Goal: Task Accomplishment & Management: Use online tool/utility

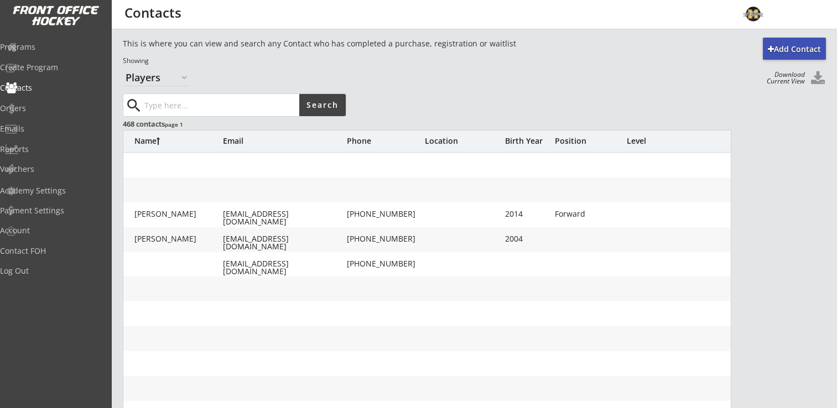
select select ""Players""
click at [195, 103] on input "input" at bounding box center [220, 105] width 157 height 22
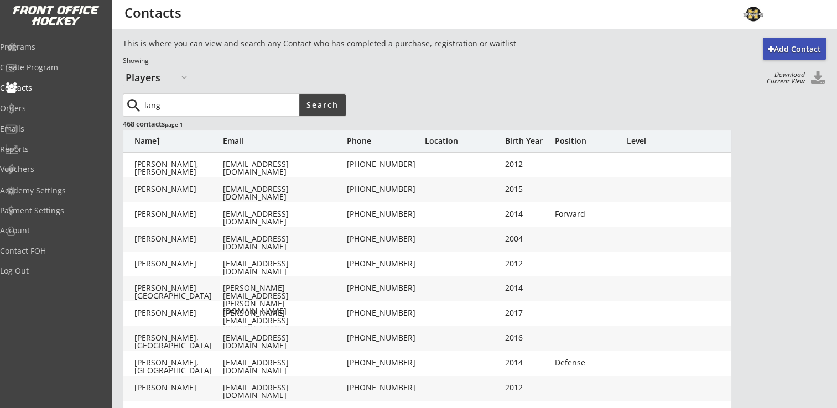
type input "lang"
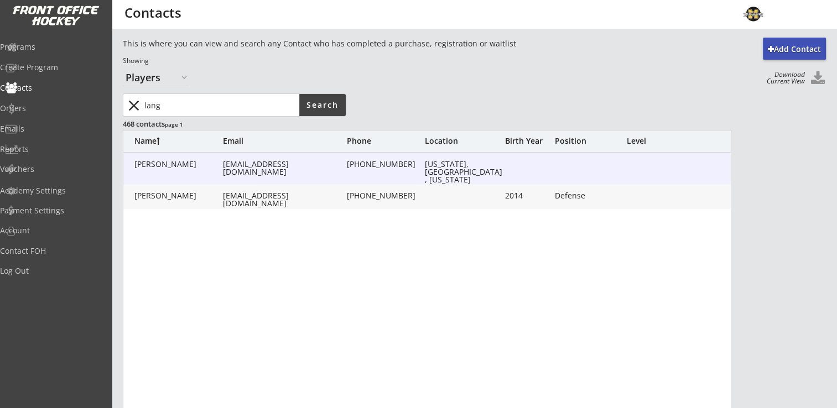
click at [166, 170] on div "[PERSON_NAME] [EMAIL_ADDRESS][DOMAIN_NAME] [PHONE_NUMBER] [US_STATE], [GEOGRAPH…" at bounding box center [427, 169] width 608 height 32
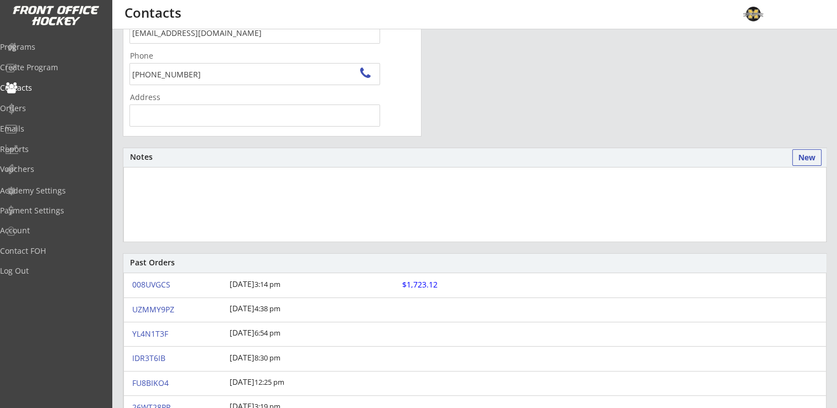
scroll to position [221, 0]
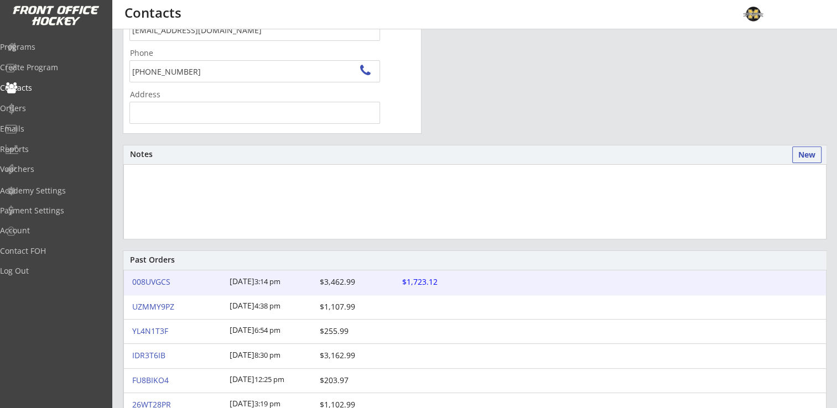
click at [150, 281] on div "008UVGCS" at bounding box center [177, 282] width 91 height 8
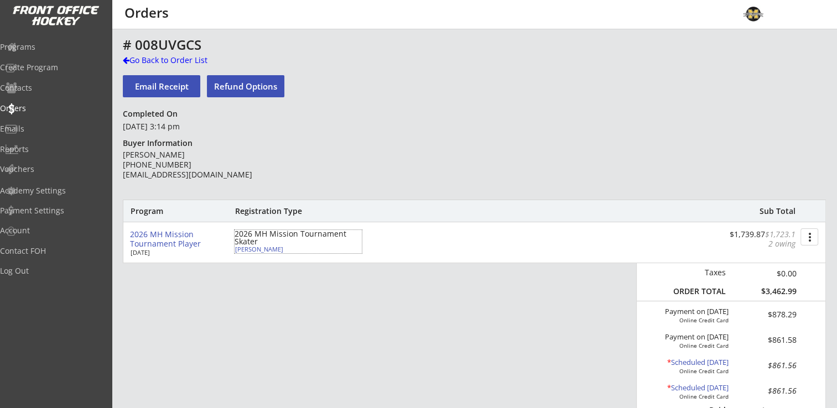
click at [252, 249] on div "[PERSON_NAME]" at bounding box center [296, 249] width 123 height 6
select select ""Defense""
select select ""Adult Small""
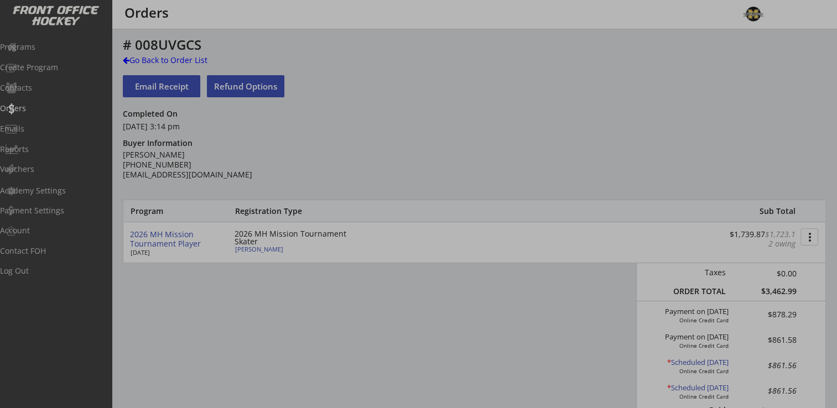
type input "11, 9, 79"
